Goal: Understand process/instructions

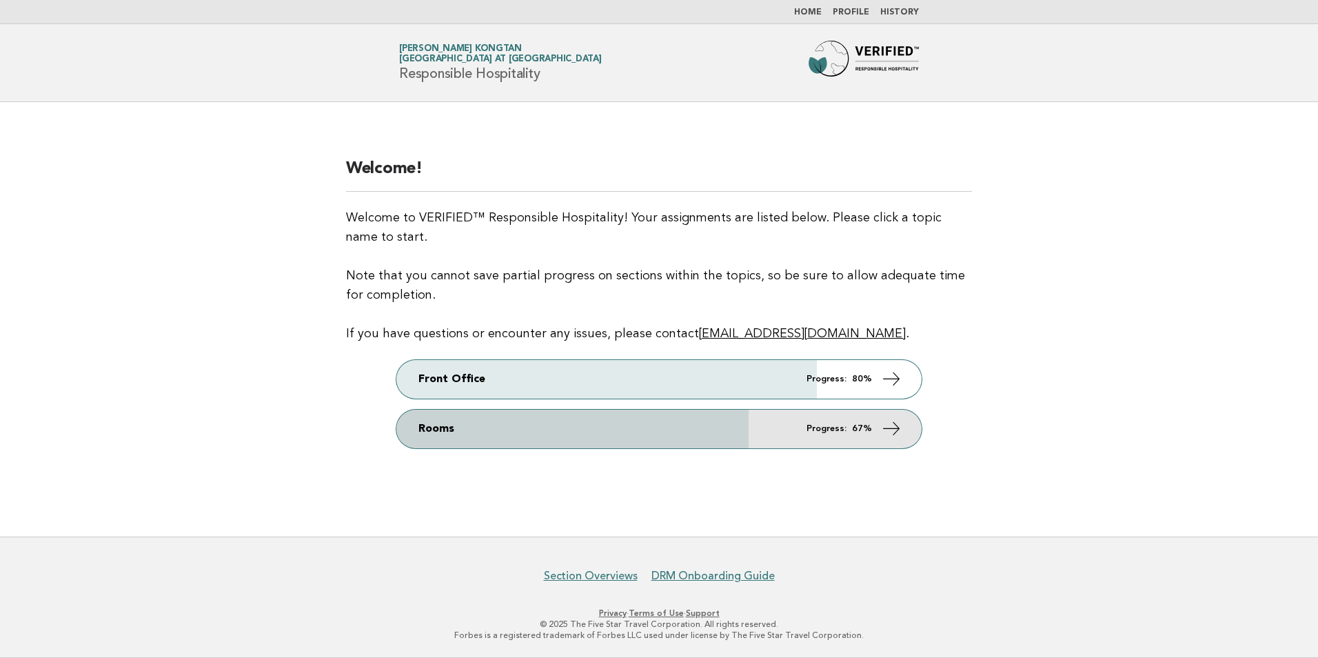
click at [891, 428] on icon at bounding box center [892, 428] width 20 height 20
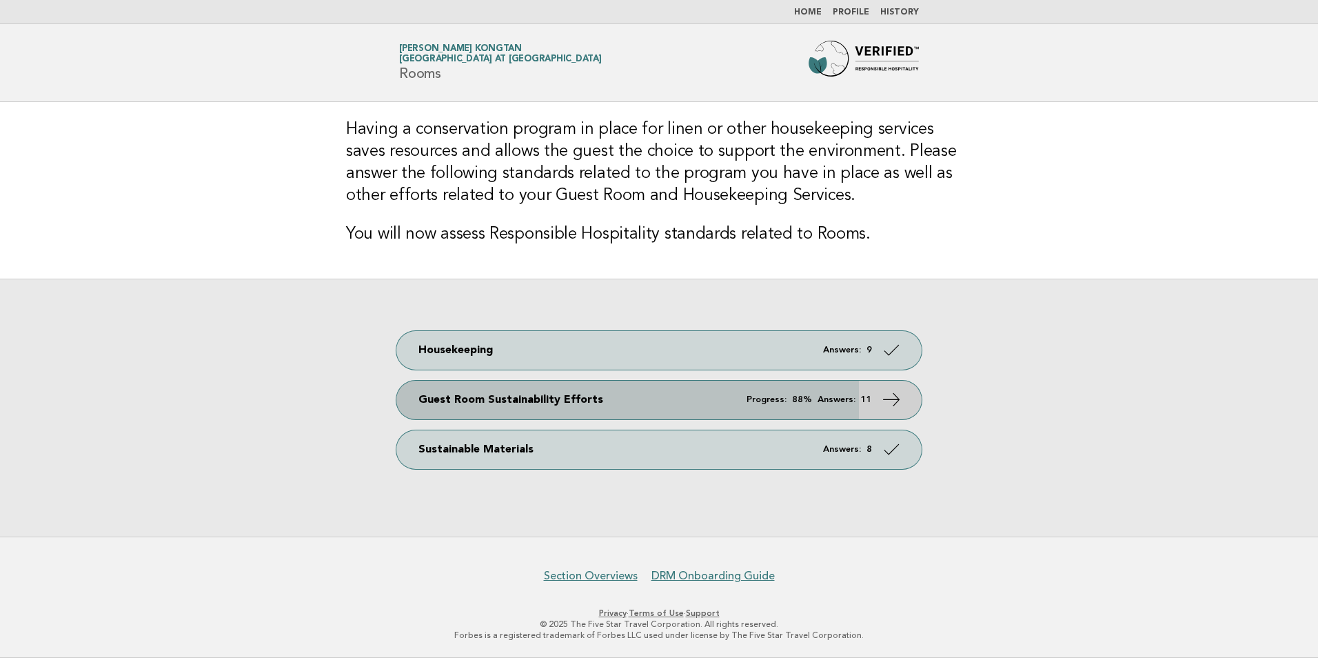
click at [893, 392] on icon at bounding box center [892, 399] width 20 height 20
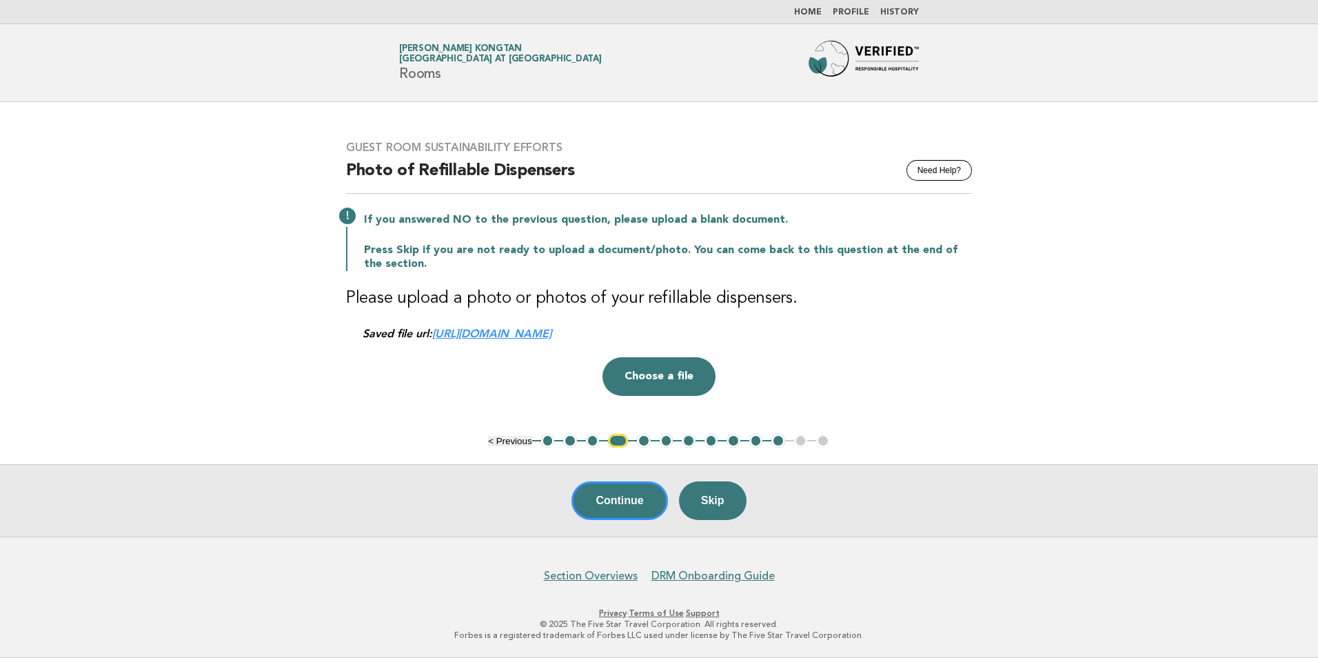
click at [667, 436] on button "6" at bounding box center [667, 441] width 14 height 14
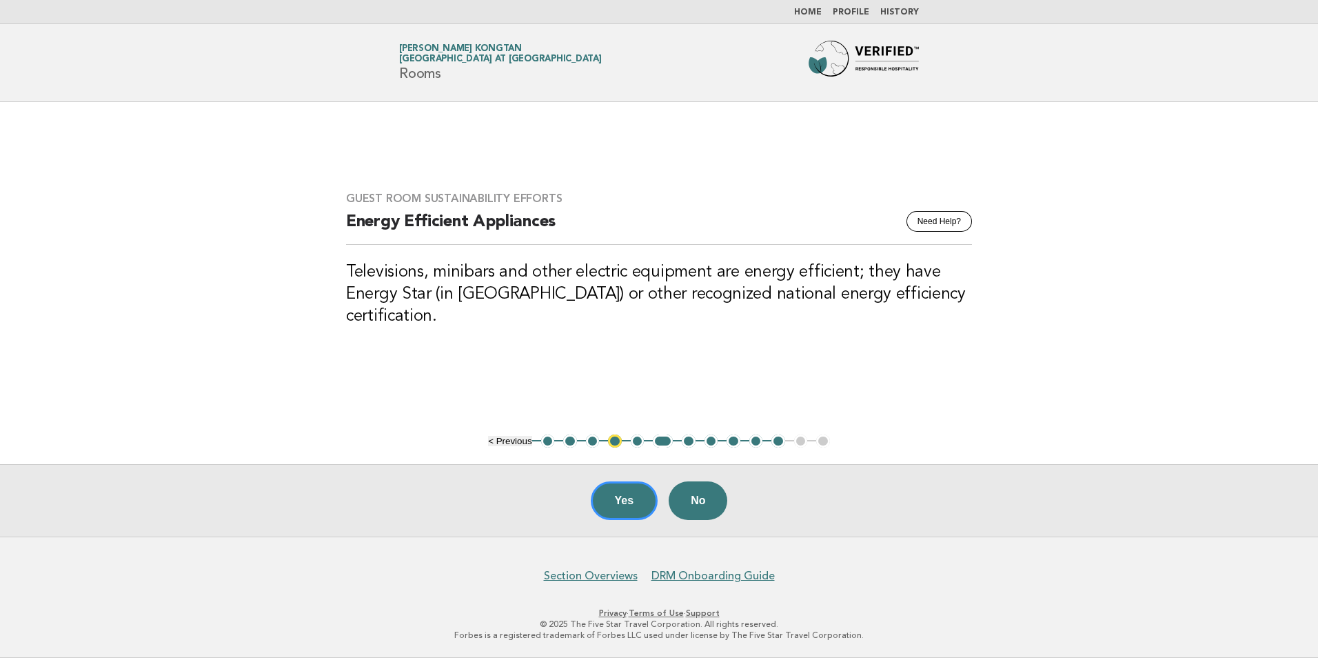
click at [642, 441] on button "5" at bounding box center [638, 441] width 14 height 14
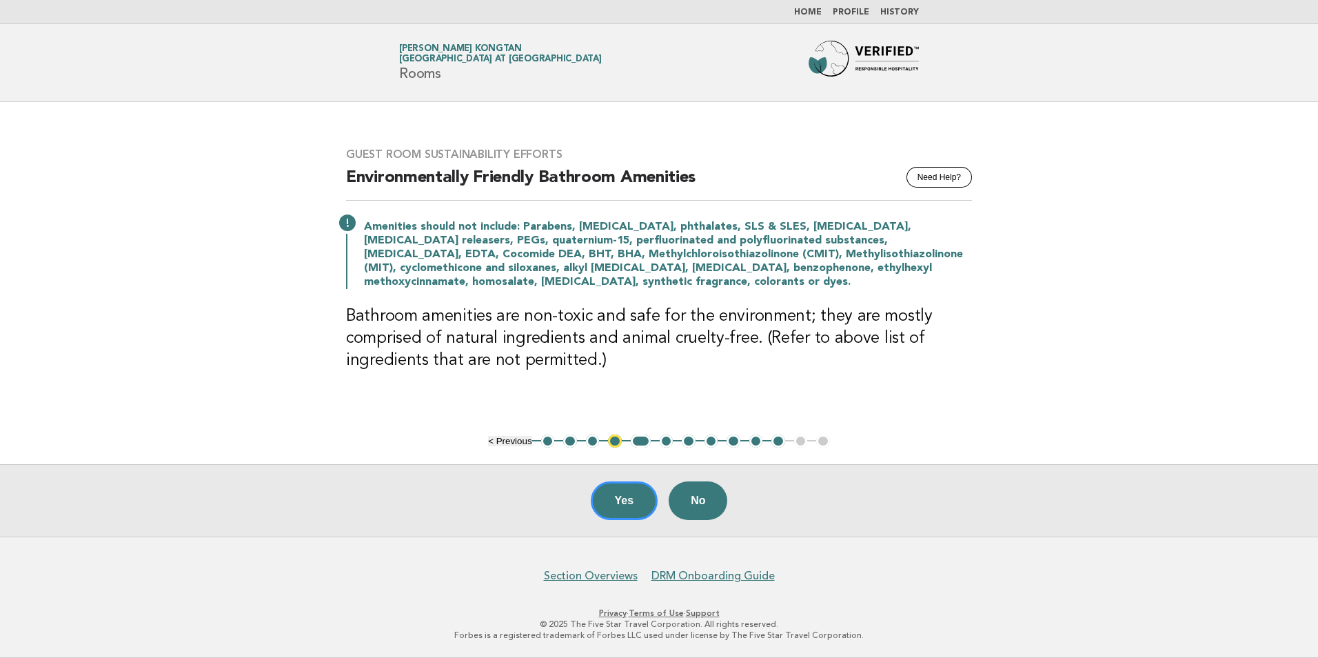
click at [709, 438] on button "8" at bounding box center [712, 441] width 14 height 14
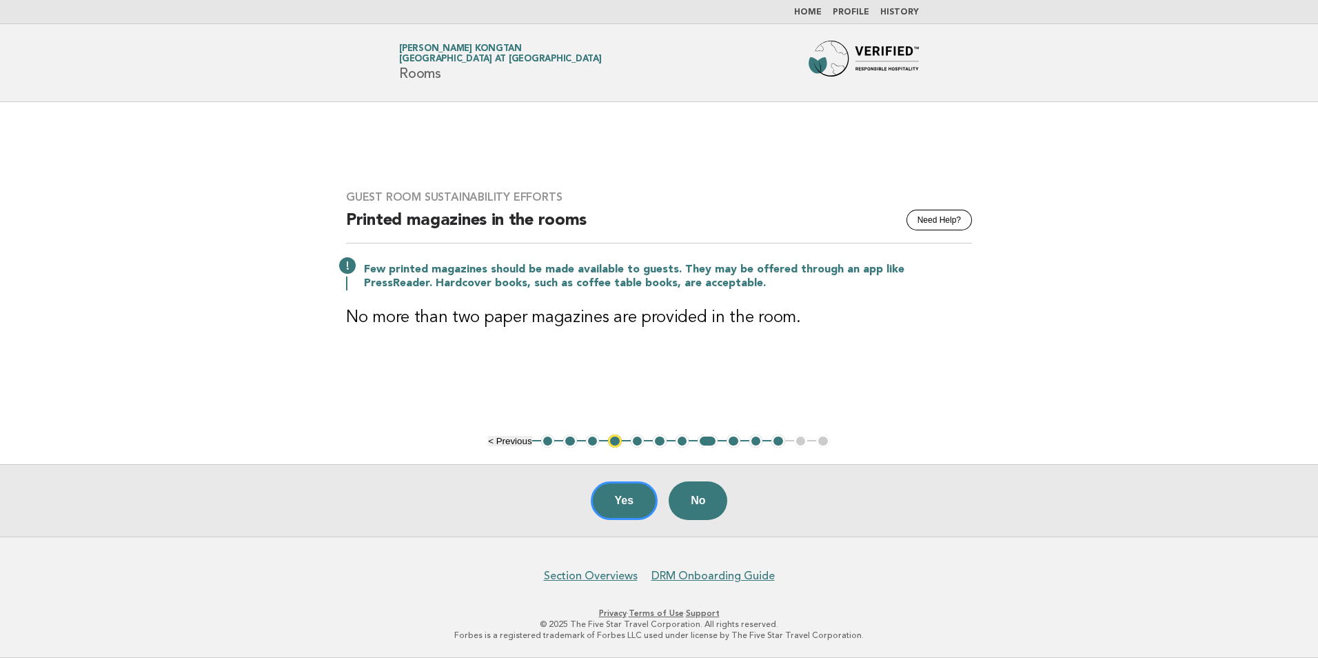
click at [759, 441] on button "10" at bounding box center [756, 441] width 14 height 14
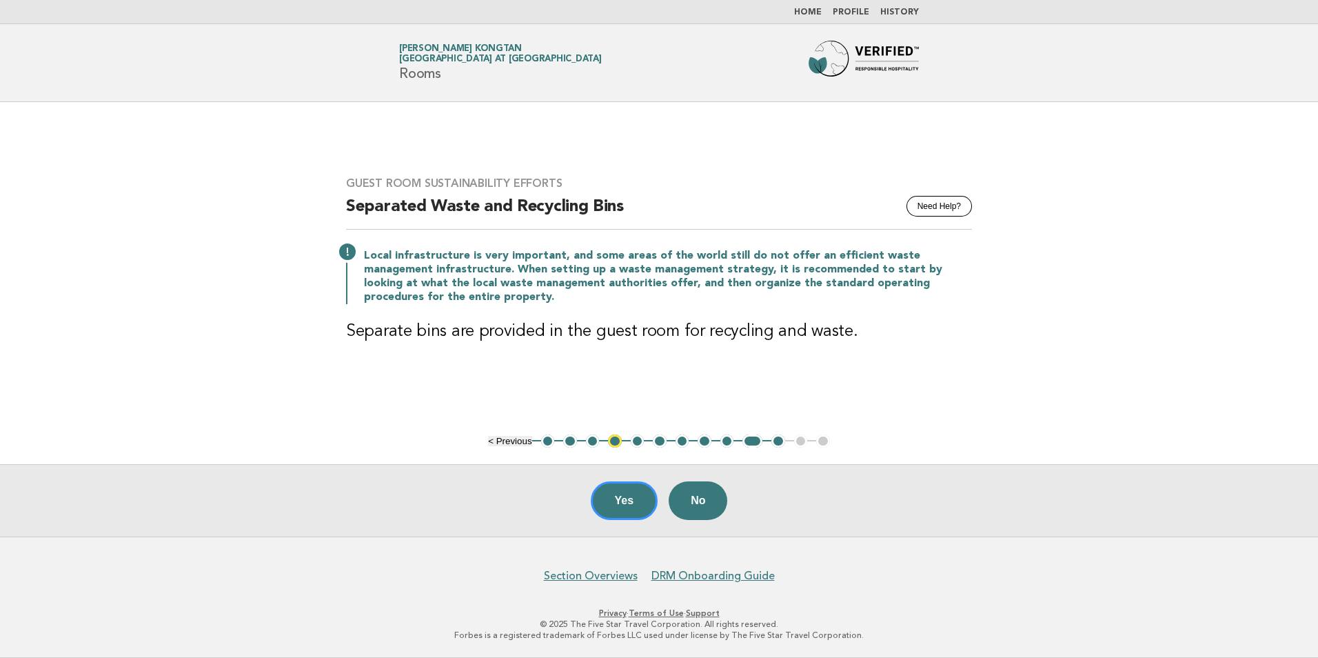
click at [780, 443] on button "11" at bounding box center [778, 441] width 14 height 14
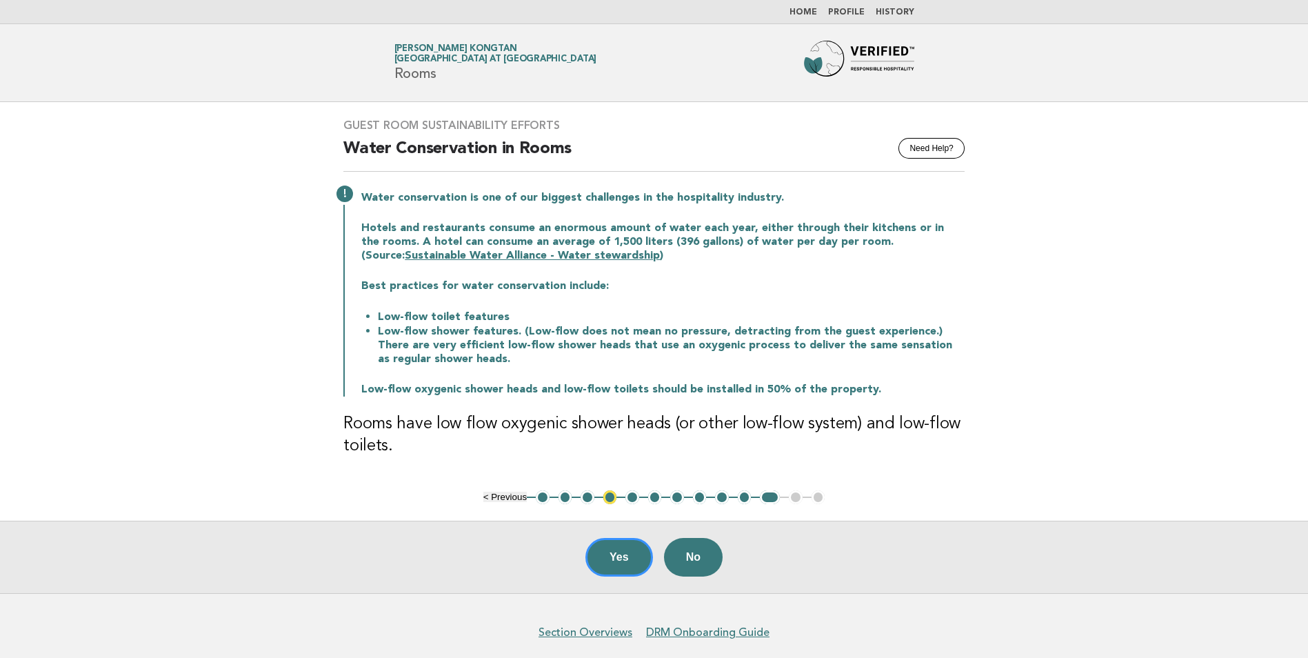
click at [798, 498] on ul "< Previous 1 2 3 4 5 6 7 8 9 10 11 12 13" at bounding box center [654, 497] width 342 height 14
click at [802, 12] on link "Home" at bounding box center [803, 12] width 28 height 8
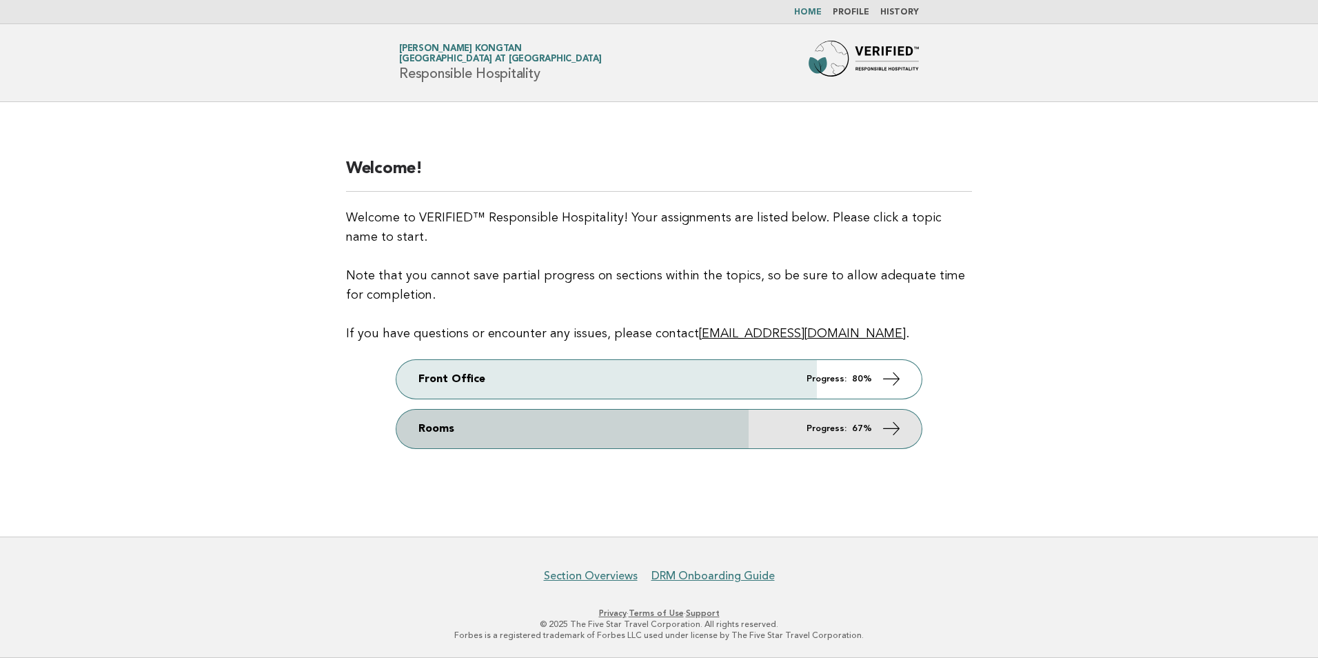
click at [903, 429] on link "Rooms Progress: 67%" at bounding box center [658, 428] width 525 height 39
click at [895, 427] on icon at bounding box center [892, 428] width 20 height 20
click at [893, 425] on icon at bounding box center [892, 428] width 20 height 20
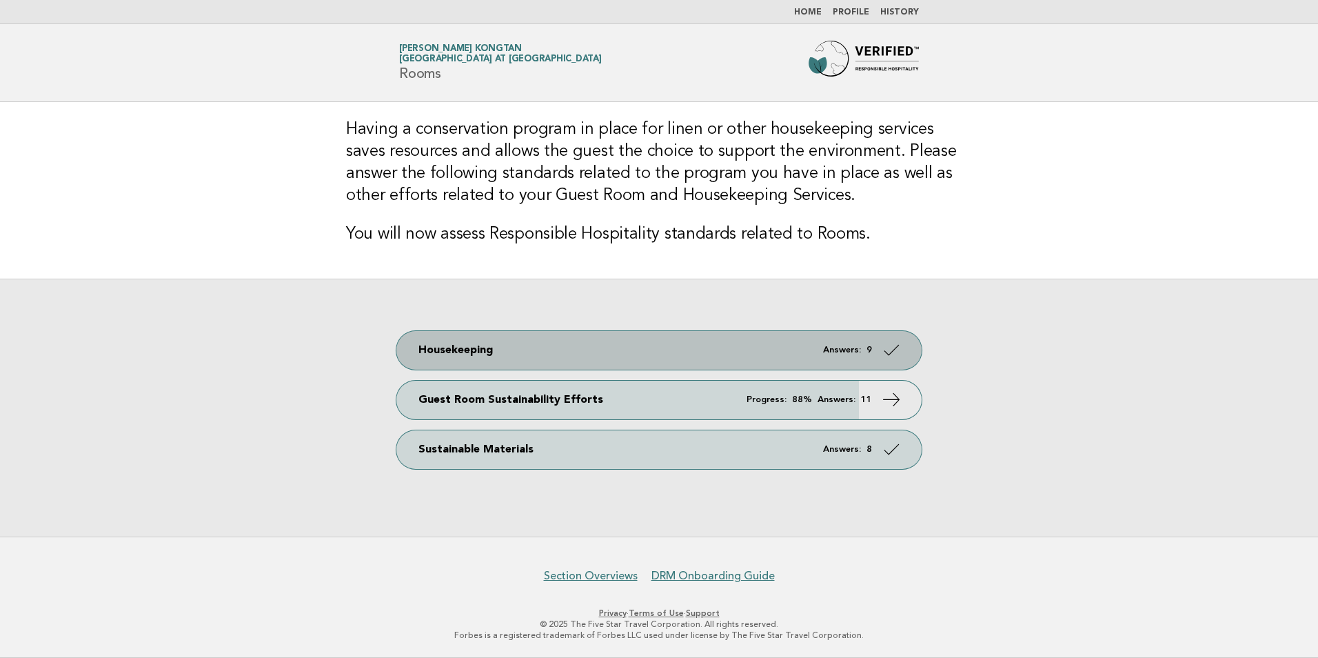
click at [886, 347] on icon at bounding box center [892, 349] width 20 height 20
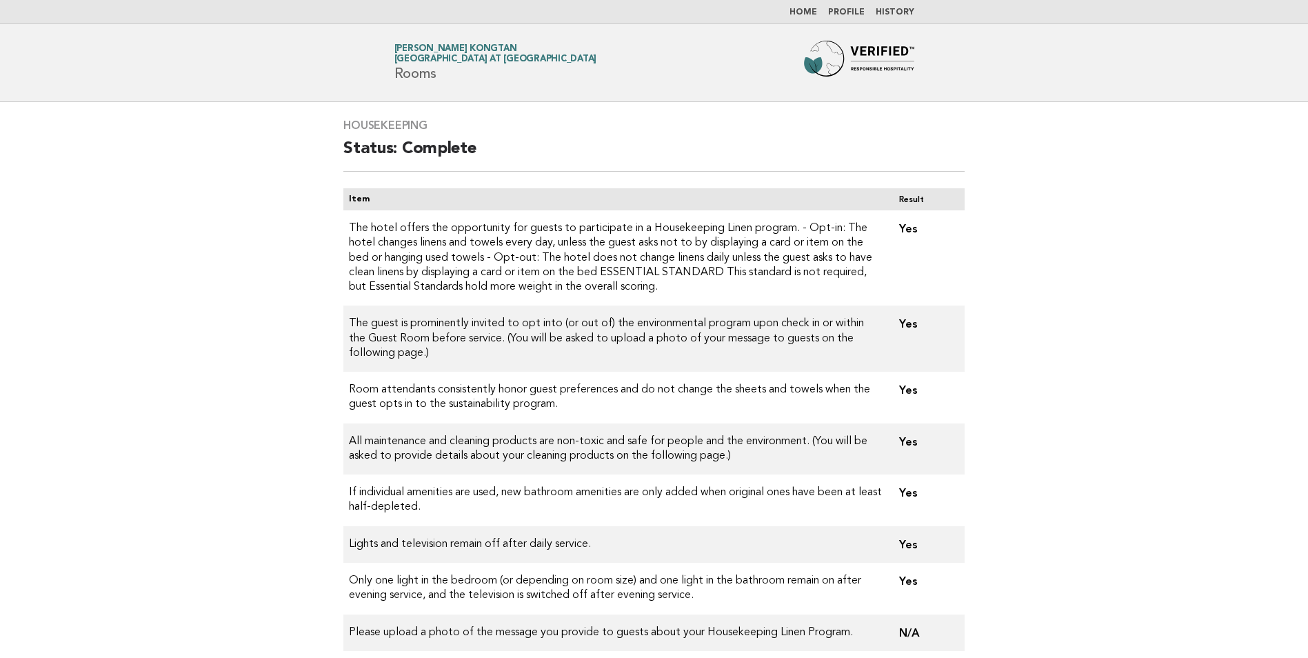
click at [809, 14] on link "Home" at bounding box center [803, 12] width 28 height 8
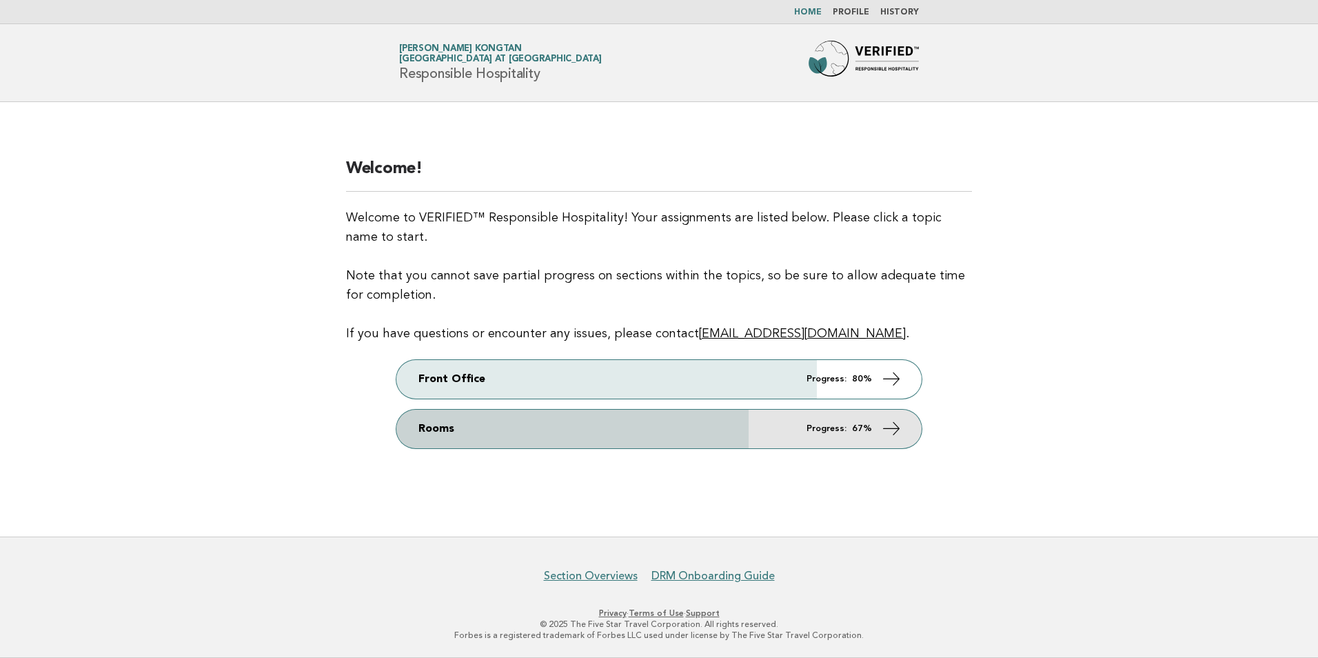
click at [896, 428] on icon at bounding box center [892, 428] width 20 height 20
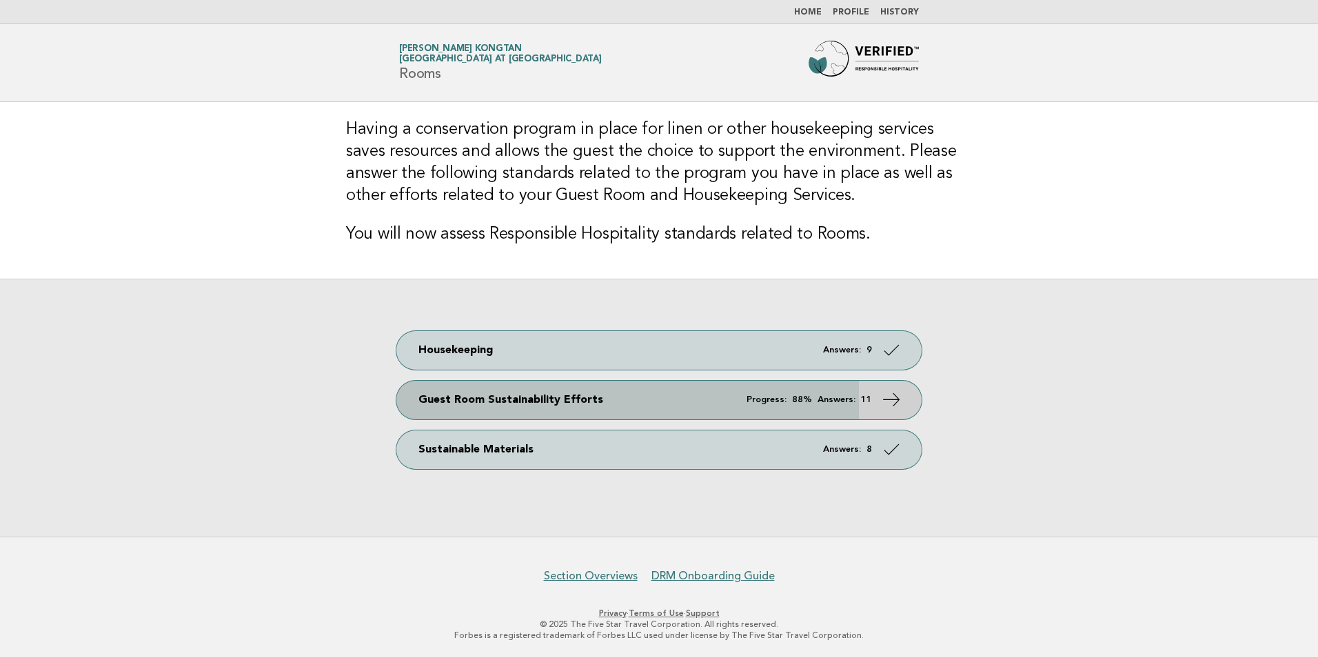
click at [891, 402] on icon at bounding box center [892, 399] width 20 height 20
click at [895, 397] on icon at bounding box center [892, 399] width 20 height 20
